Goal: Check status: Check status

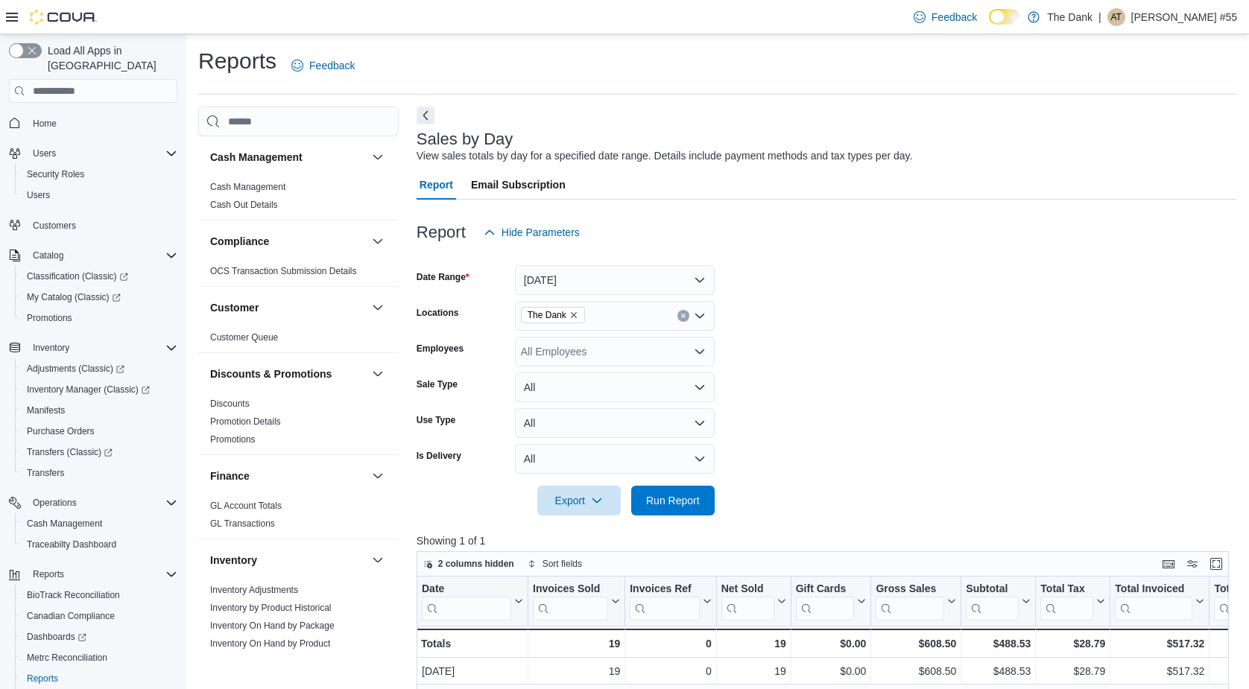
scroll to position [32, 0]
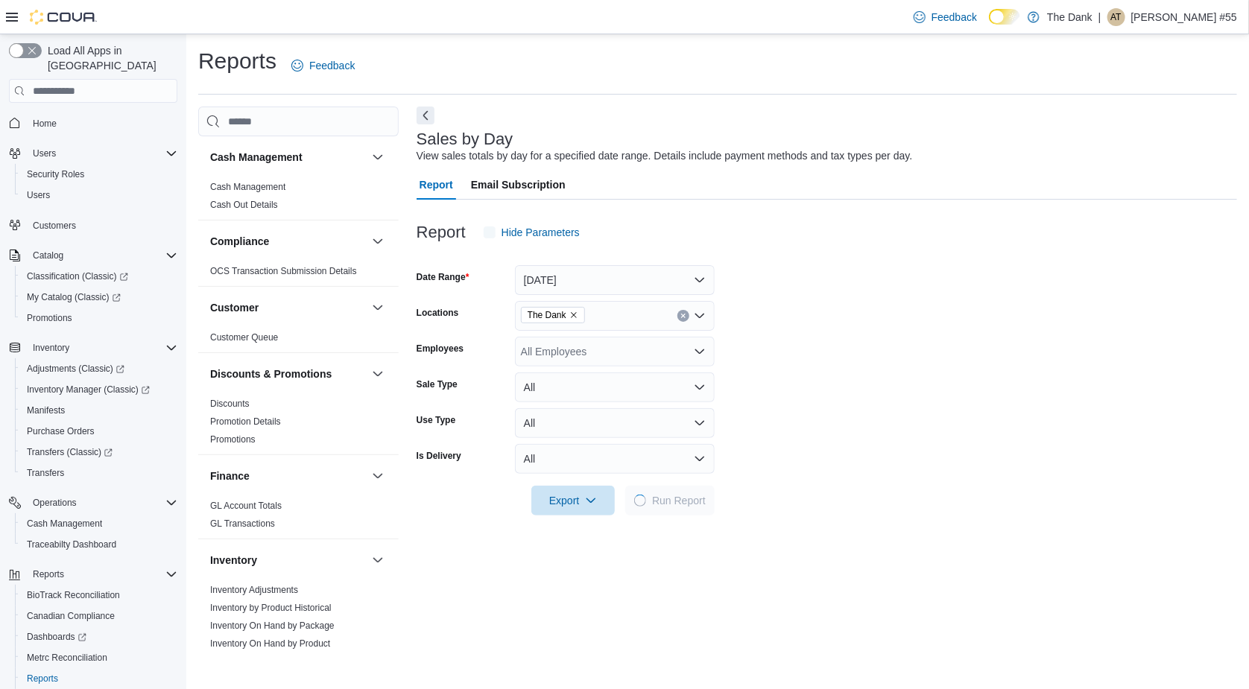
scroll to position [32, 0]
